Goal: Manage account settings

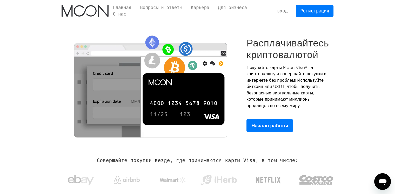
click at [285, 10] on link "вход" at bounding box center [282, 10] width 19 height 11
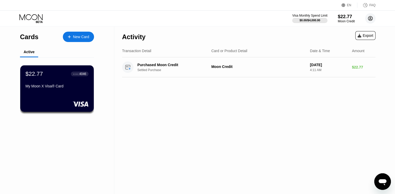
click at [372, 17] on icon at bounding box center [371, 18] width 4 height 4
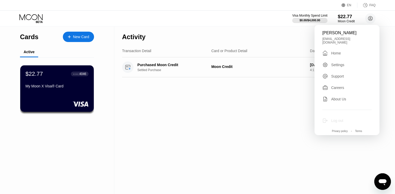
click at [331, 118] on div "Log out" at bounding box center [347, 121] width 49 height 6
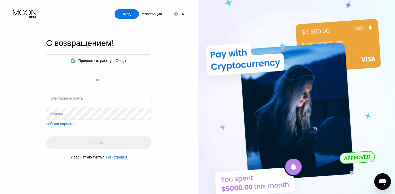
click at [93, 63] on div "Продолжить работу с Google" at bounding box center [98, 61] width 57 height 8
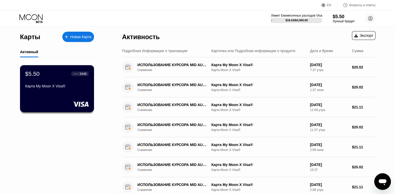
click at [53, 83] on div "$5.50 ● ● ● ● 3449 Карта My Moon X Visa®" at bounding box center [57, 80] width 64 height 20
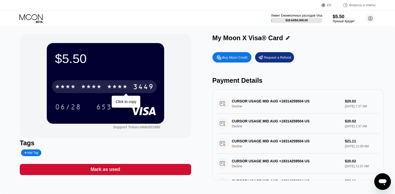
click at [116, 83] on div "* * * * * * * * * * * * 3449" at bounding box center [104, 86] width 105 height 13
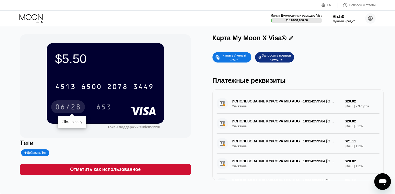
click at [78, 105] on div "06/28" at bounding box center [68, 108] width 26 height 8
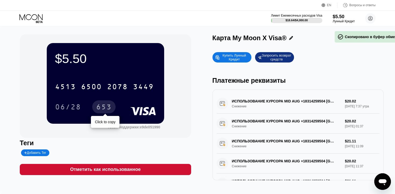
click at [104, 110] on div "653" at bounding box center [104, 108] width 16 height 8
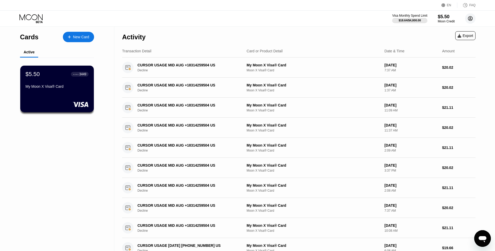
click at [470, 18] on circle at bounding box center [470, 18] width 10 height 10
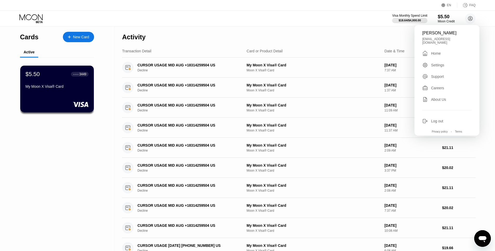
click at [433, 119] on div "Log out" at bounding box center [437, 121] width 12 height 4
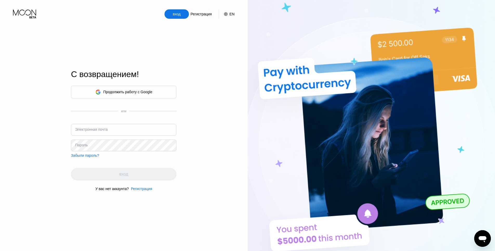
click at [153, 88] on div "Продолжить работу с Google" at bounding box center [124, 92] width 106 height 13
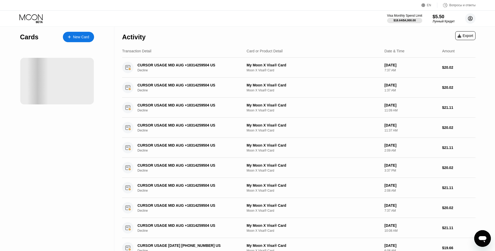
click at [471, 17] on icon at bounding box center [470, 18] width 3 height 3
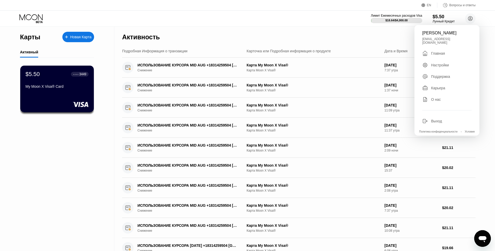
click at [441, 119] on div "Выход" at bounding box center [436, 121] width 11 height 4
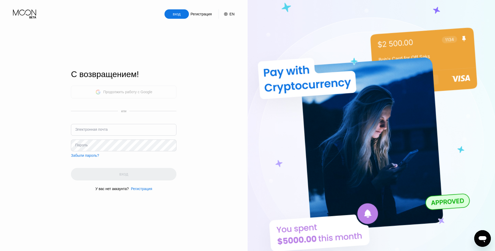
click at [133, 96] on div "Продолжить работу с Google" at bounding box center [124, 92] width 106 height 13
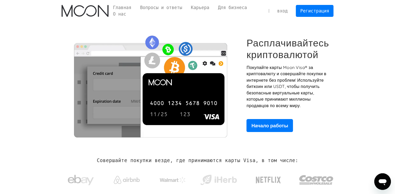
click at [284, 11] on link "вход" at bounding box center [282, 10] width 19 height 11
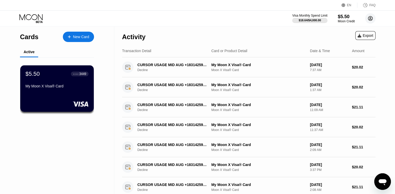
click at [373, 21] on circle at bounding box center [370, 18] width 10 height 10
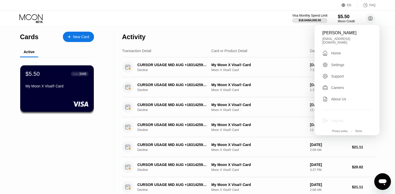
click at [333, 119] on div "Log out" at bounding box center [337, 121] width 12 height 4
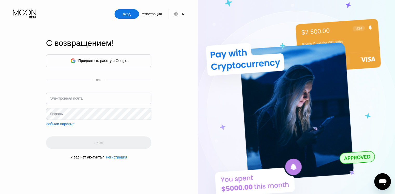
click at [125, 59] on div "Продолжить работу с Google" at bounding box center [102, 61] width 49 height 4
